Goal: Information Seeking & Learning: Find specific fact

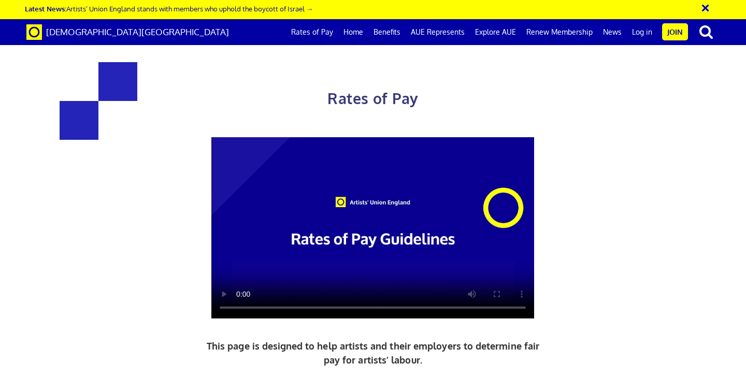
scroll to position [329, 0]
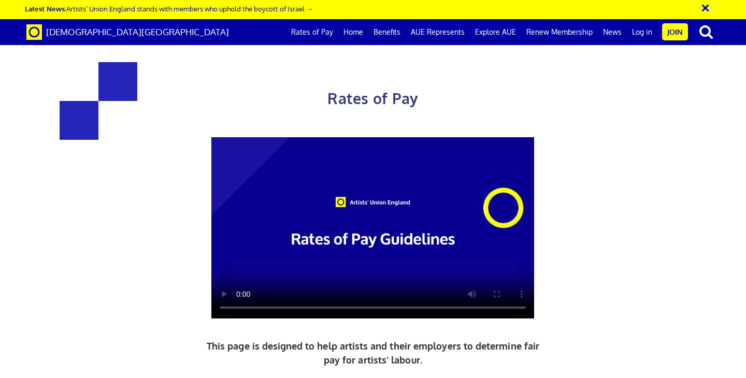
scroll to position [423, 0]
click at [328, 33] on link "Rates of Pay" at bounding box center [312, 32] width 52 height 26
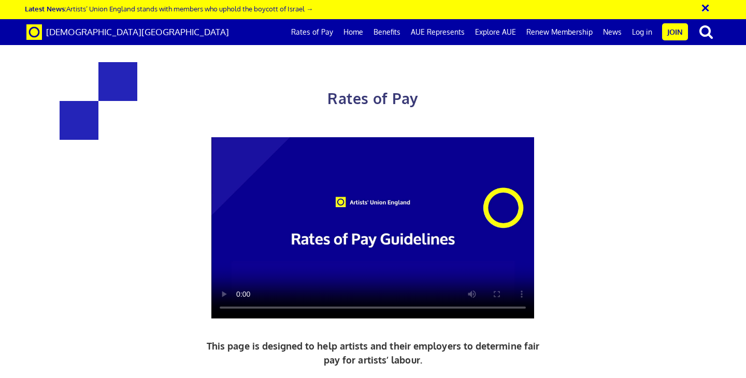
click at [363, 31] on link "Home" at bounding box center [353, 32] width 30 height 26
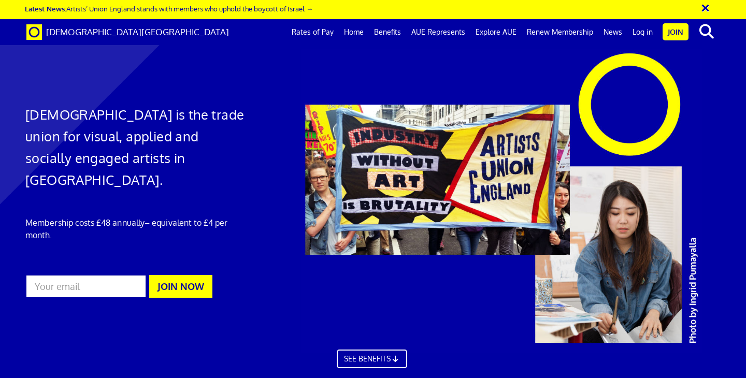
scroll to position [16, 1]
